Goal: Task Accomplishment & Management: Manage account settings

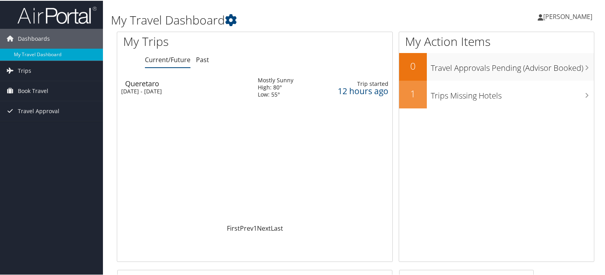
click at [571, 15] on span "[PERSON_NAME]" at bounding box center [567, 15] width 49 height 9
click at [527, 68] on link "View Travel Profile" at bounding box center [546, 70] width 88 height 13
